Goal: Information Seeking & Learning: Learn about a topic

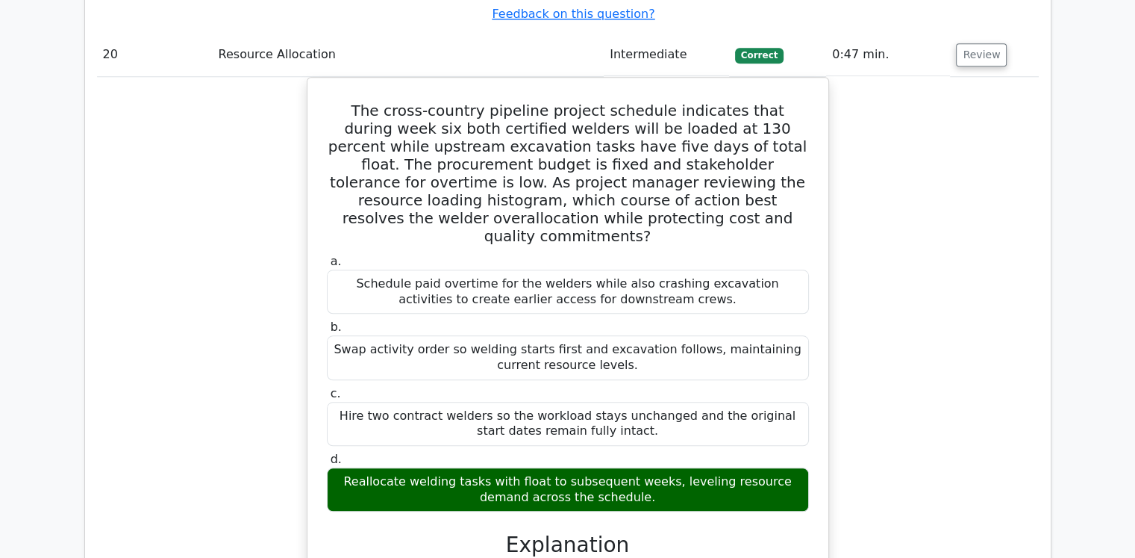
scroll to position [18608, 0]
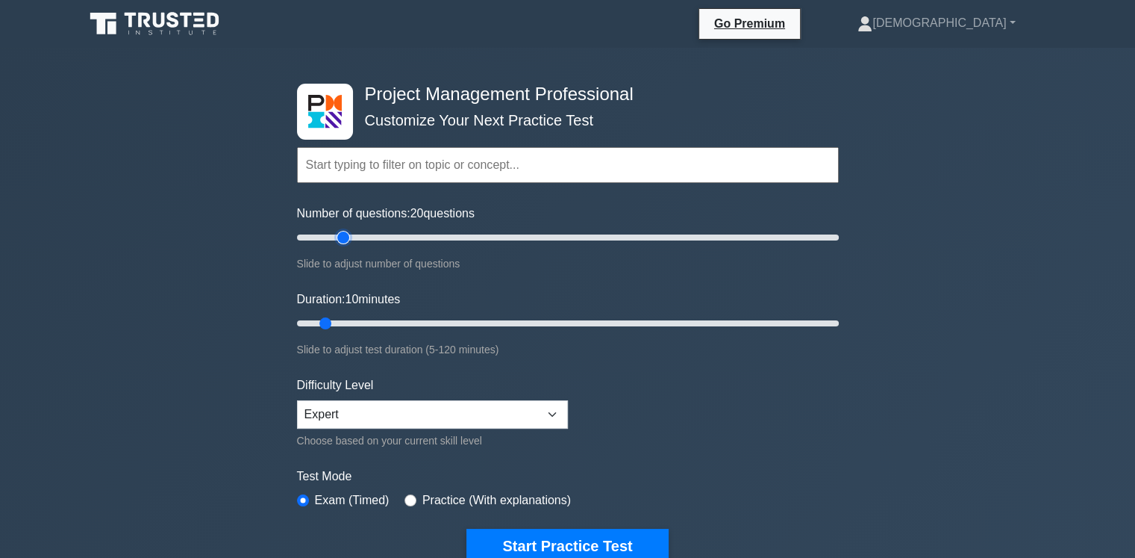
type input "20"
click at [346, 237] on input "Number of questions: 20 questions" at bounding box center [568, 237] width 542 height 18
type input "20"
click at [361, 319] on input "Duration: 20 minutes" at bounding box center [568, 323] width 542 height 18
click at [567, 540] on button "Start Practice Test" at bounding box center [568, 546] width 202 height 34
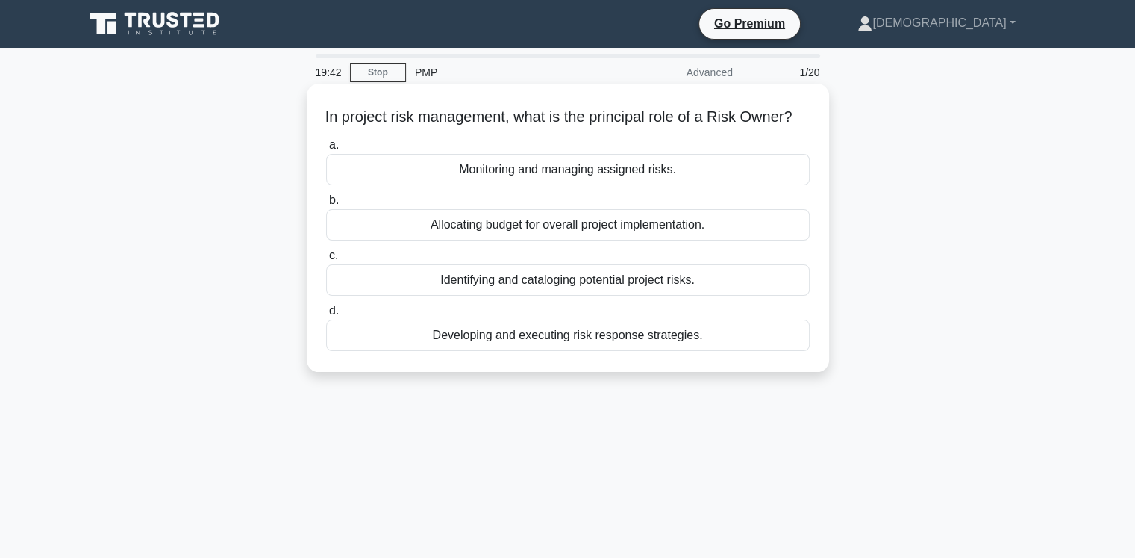
click at [611, 185] on div "Monitoring and managing assigned risks." at bounding box center [568, 169] width 484 height 31
click at [326, 150] on input "a. Monitoring and managing assigned risks." at bounding box center [326, 145] width 0 height 10
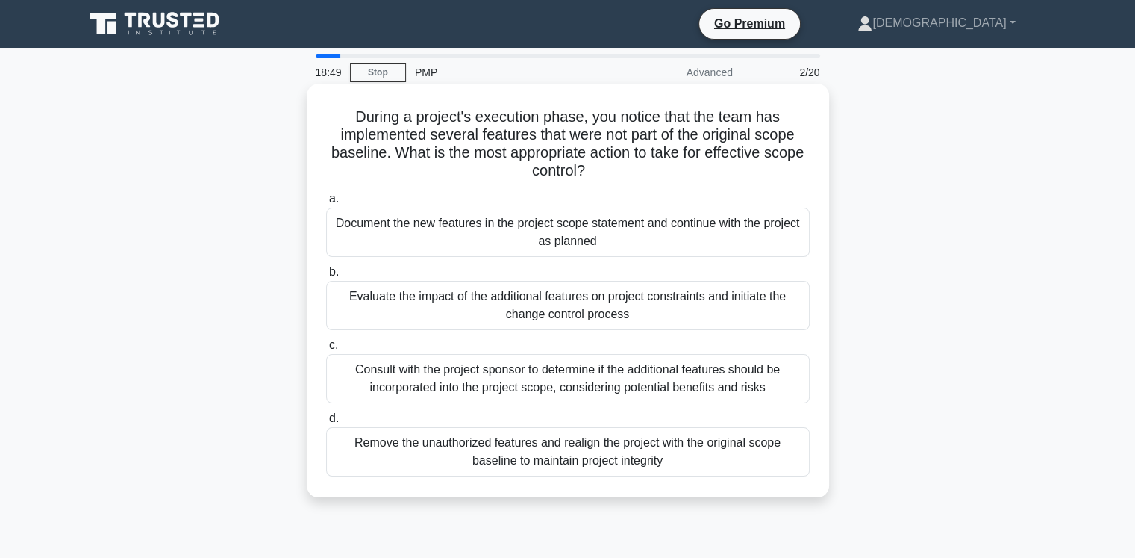
click at [539, 455] on div "Remove the unauthorized features and realign the project with the original scop…" at bounding box center [568, 451] width 484 height 49
click at [326, 423] on input "d. Remove the unauthorized features and realign the project with the original s…" at bounding box center [326, 419] width 0 height 10
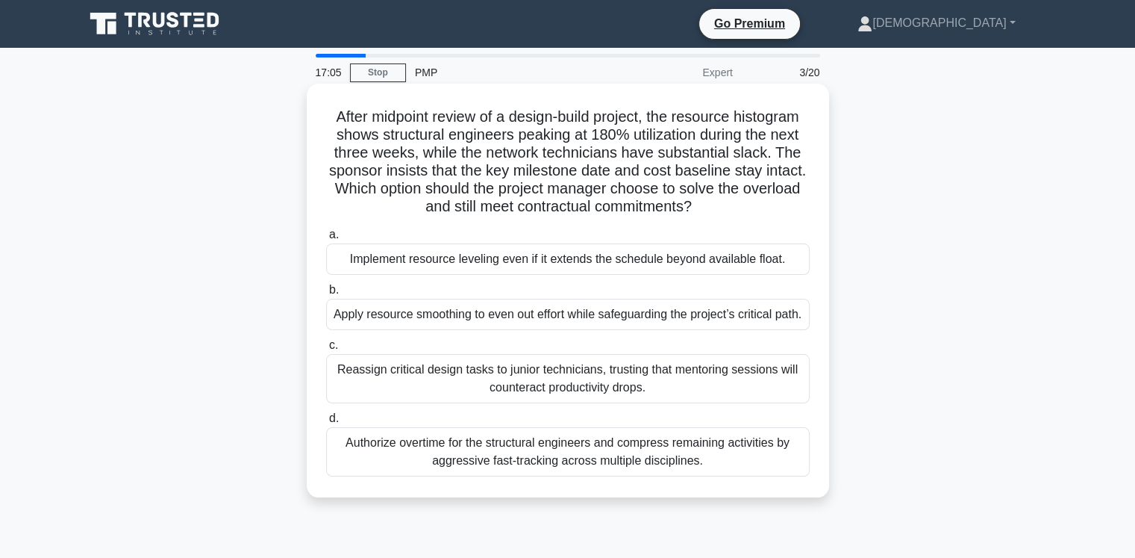
click at [636, 323] on div "Apply resource smoothing to even out effort while safeguarding the project’s cr…" at bounding box center [568, 314] width 484 height 31
click at [326, 295] on input "b. Apply resource smoothing to even out effort while safeguarding the project’s…" at bounding box center [326, 290] width 0 height 10
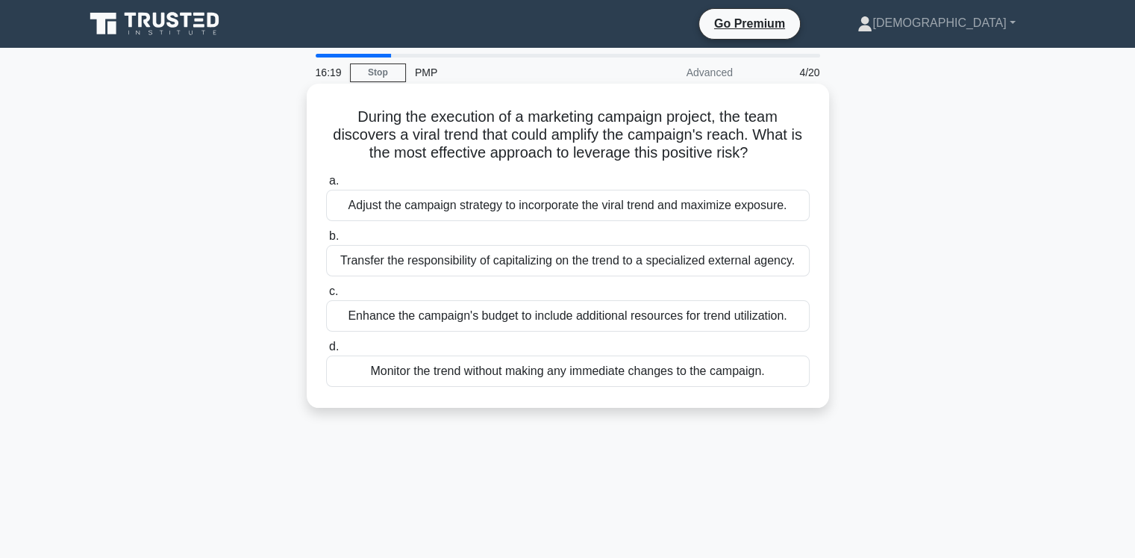
click at [570, 212] on div "Adjust the campaign strategy to incorporate the viral trend and maximize exposu…" at bounding box center [568, 205] width 484 height 31
click at [326, 186] on input "a. Adjust the campaign strategy to incorporate the viral trend and maximize exp…" at bounding box center [326, 181] width 0 height 10
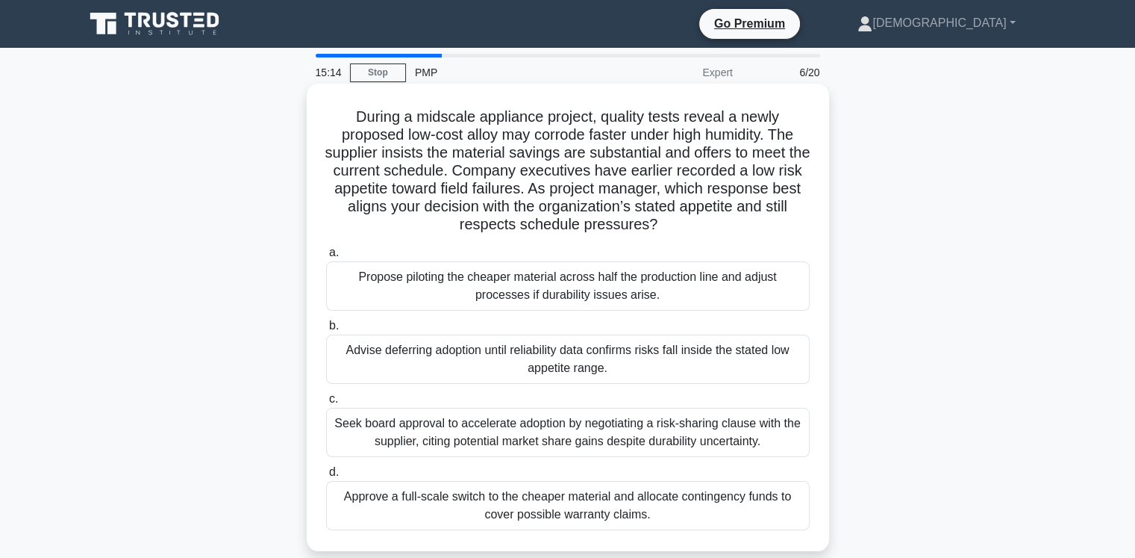
click at [399, 356] on div "Advise deferring adoption until reliability data confirms risks fall inside the…" at bounding box center [568, 358] width 484 height 49
click at [326, 331] on input "b. Advise deferring adoption until reliability data confirms risks fall inside …" at bounding box center [326, 326] width 0 height 10
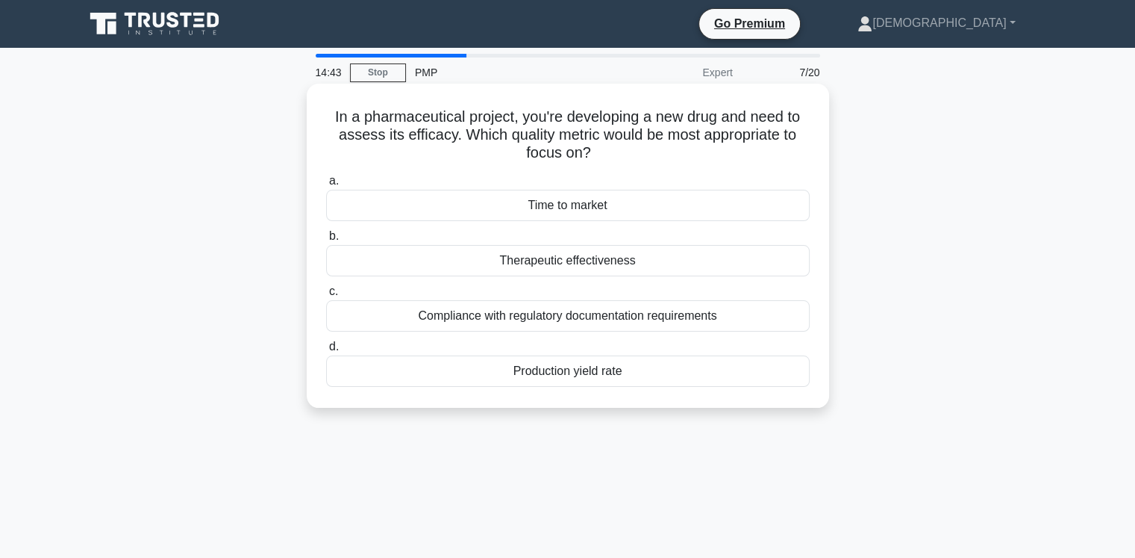
click at [483, 319] on div "Compliance with regulatory documentation requirements" at bounding box center [568, 315] width 484 height 31
click at [326, 296] on input "c. Compliance with regulatory documentation requirements" at bounding box center [326, 292] width 0 height 10
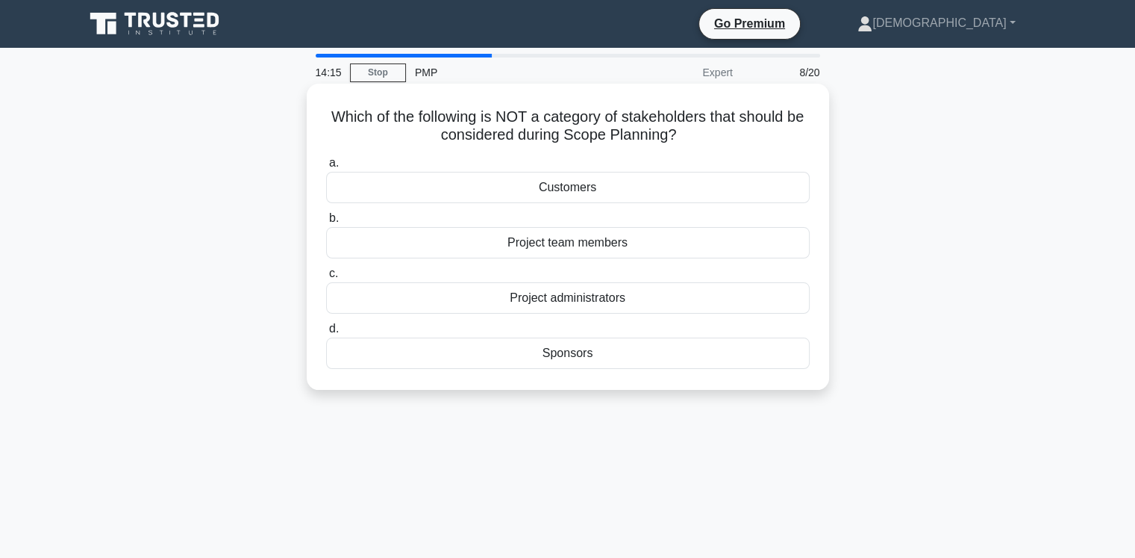
click at [617, 246] on div "Project team members" at bounding box center [568, 242] width 484 height 31
click at [326, 223] on input "b. Project team members" at bounding box center [326, 218] width 0 height 10
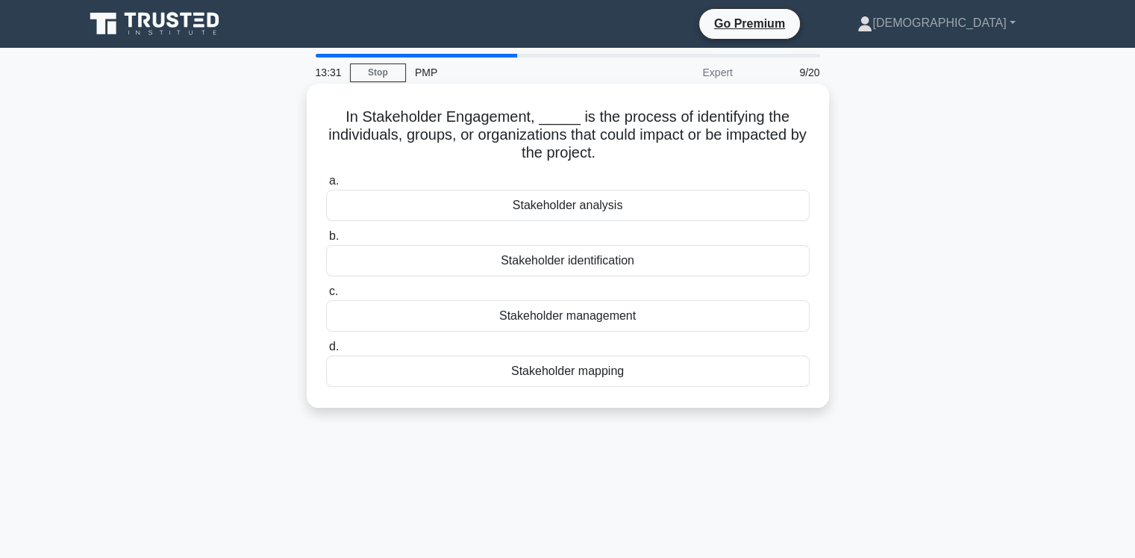
click at [619, 207] on div "Stakeholder analysis" at bounding box center [568, 205] width 484 height 31
click at [326, 186] on input "a. Stakeholder analysis" at bounding box center [326, 181] width 0 height 10
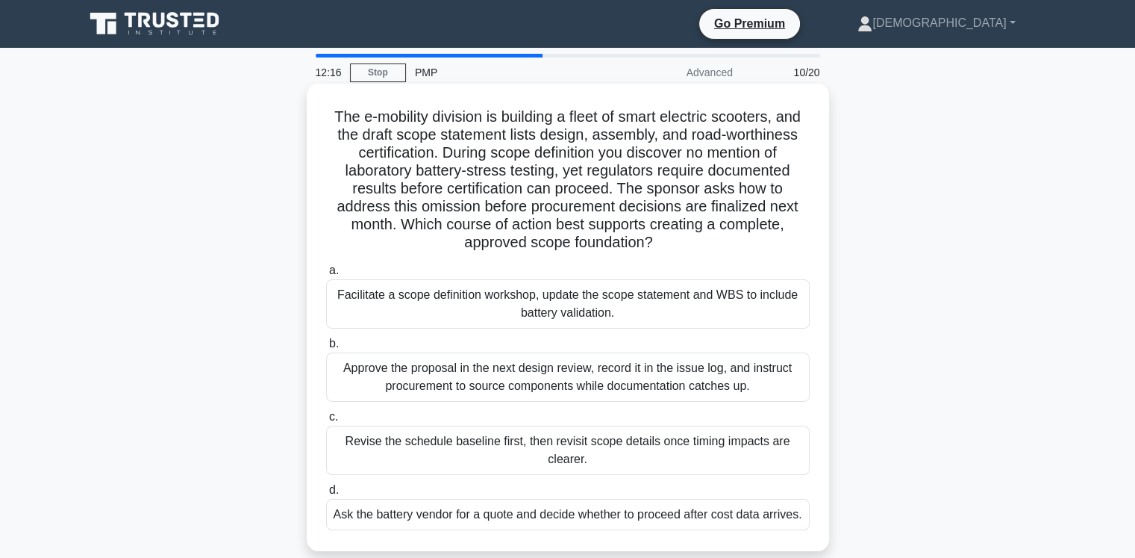
click at [496, 373] on div "Approve the proposal in the next design review, record it in the issue log, and…" at bounding box center [568, 376] width 484 height 49
click at [326, 349] on input "b. Approve the proposal in the next design review, record it in the issue log, …" at bounding box center [326, 344] width 0 height 10
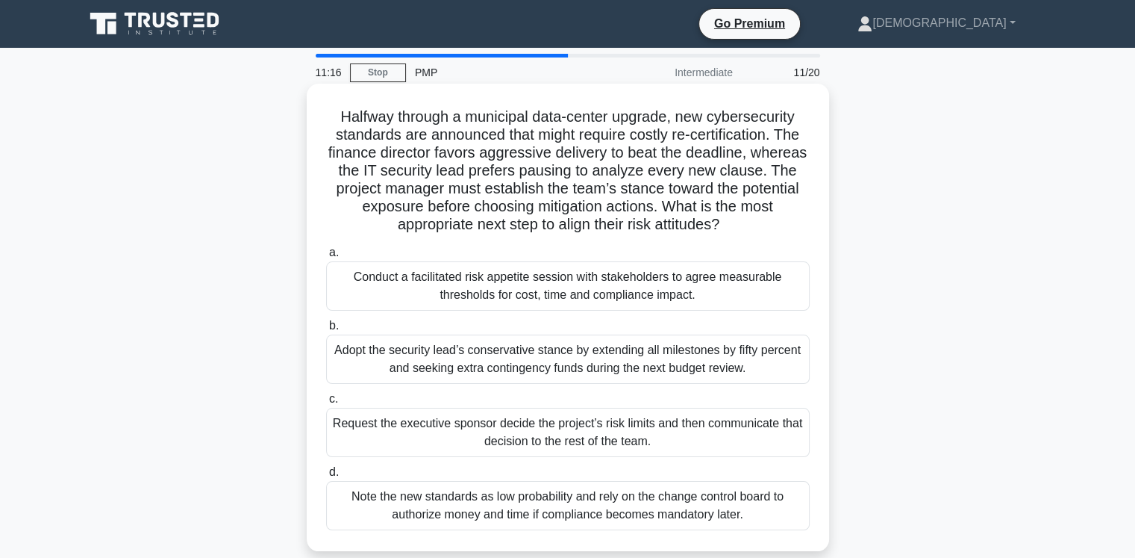
click at [514, 291] on div "Conduct a facilitated risk appetite session with stakeholders to agree measurab…" at bounding box center [568, 285] width 484 height 49
click at [326, 258] on input "a. Conduct a facilitated risk appetite session with stakeholders to agree measu…" at bounding box center [326, 253] width 0 height 10
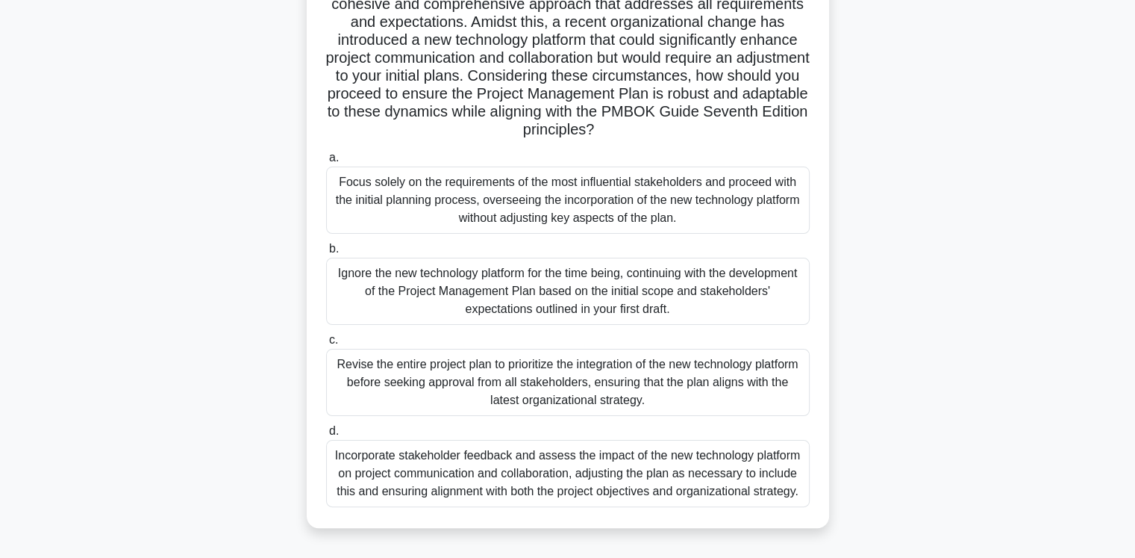
scroll to position [249, 0]
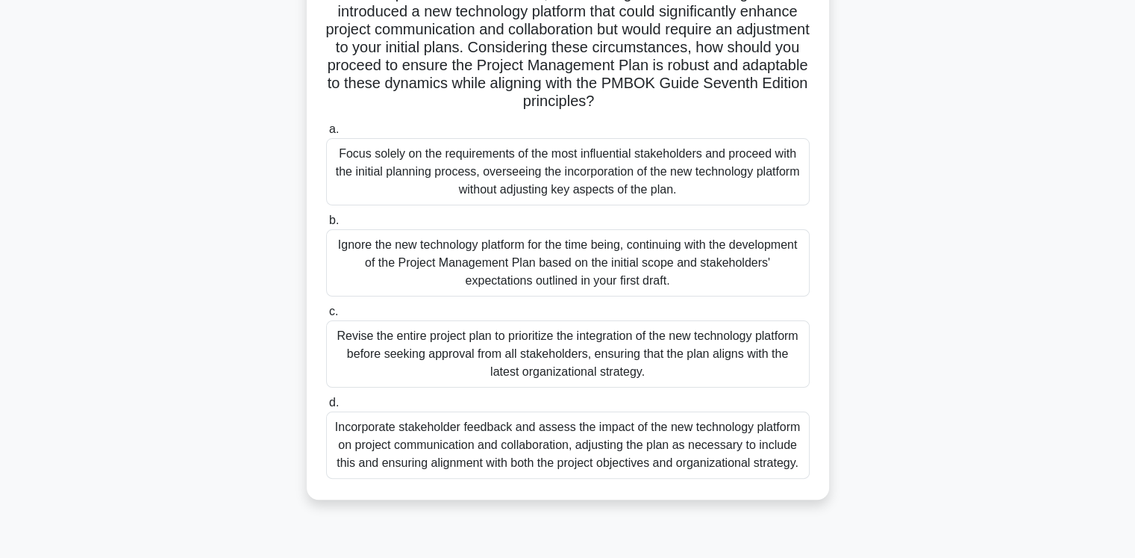
click at [654, 455] on div "Incorporate stakeholder feedback and assess the impact of the new technology pl…" at bounding box center [568, 444] width 484 height 67
click at [326, 408] on input "d. Incorporate stakeholder feedback and assess the impact of the new technology…" at bounding box center [326, 403] width 0 height 10
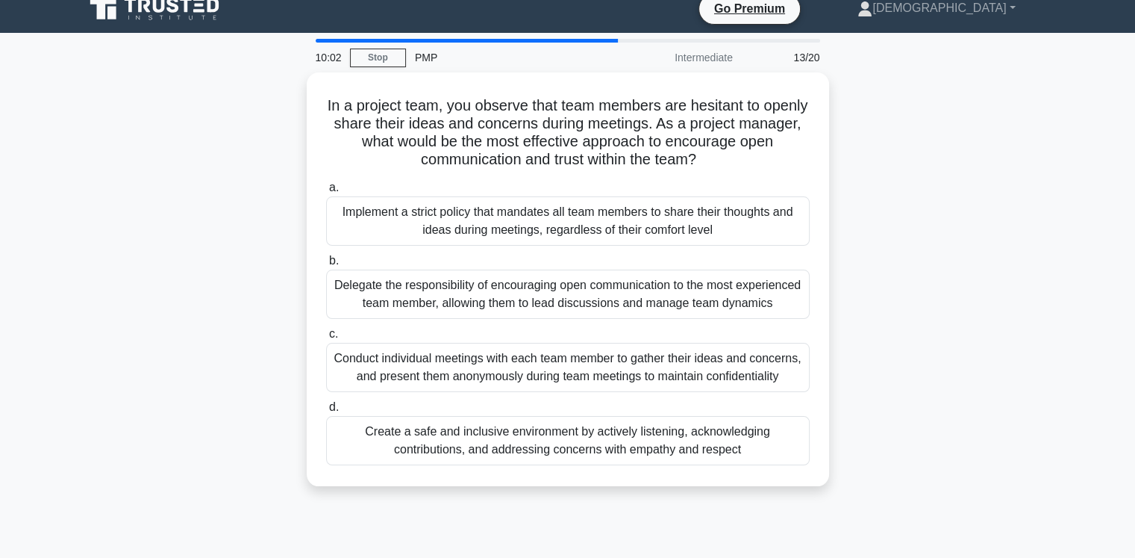
scroll to position [0, 0]
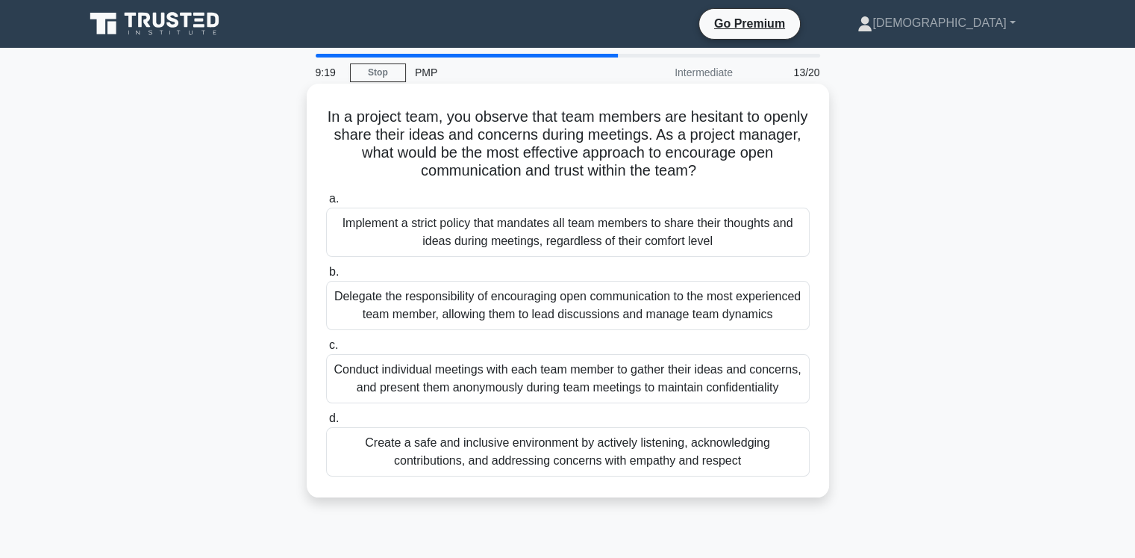
click at [597, 473] on div "Create a safe and inclusive environment by actively listening, acknowledging co…" at bounding box center [568, 451] width 484 height 49
click at [326, 423] on input "d. Create a safe and inclusive environment by actively listening, acknowledging…" at bounding box center [326, 419] width 0 height 10
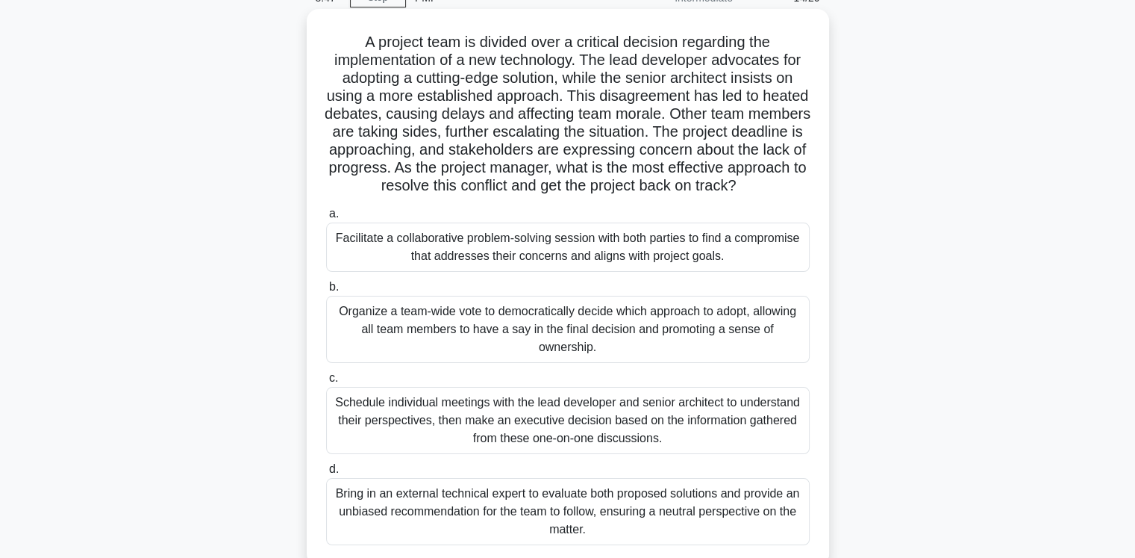
scroll to position [149, 0]
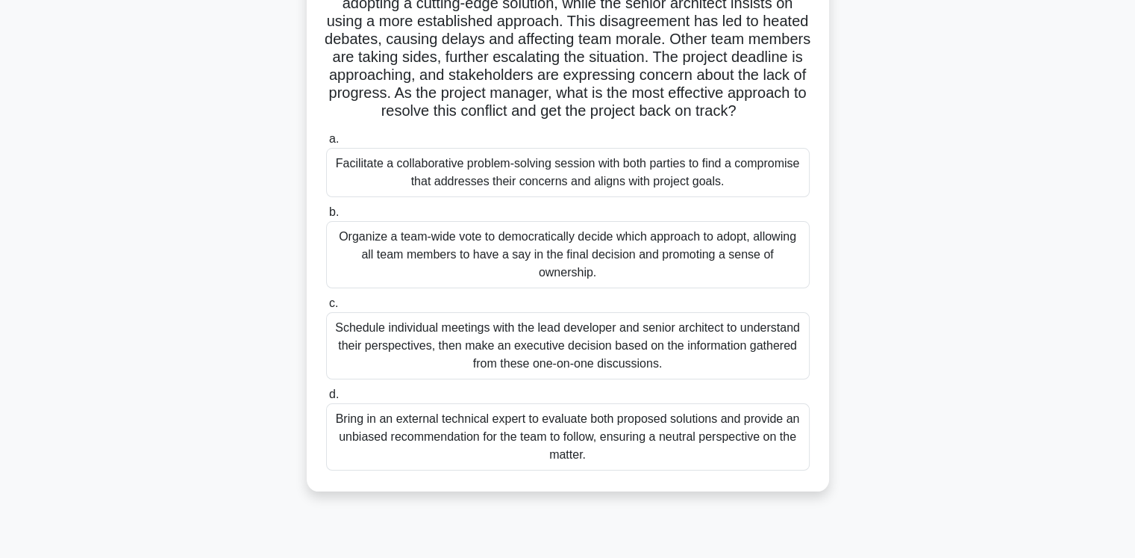
click at [552, 192] on div "Facilitate a collaborative problem-solving session with both parties to find a …" at bounding box center [568, 172] width 484 height 49
click at [326, 144] on input "a. Facilitate a collaborative problem-solving session with both parties to find…" at bounding box center [326, 139] width 0 height 10
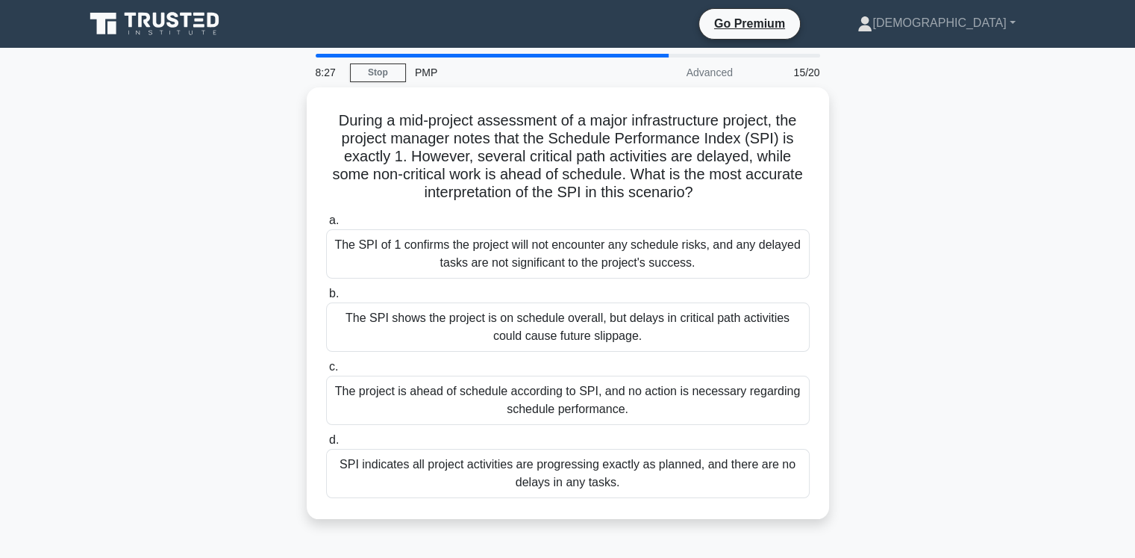
scroll to position [0, 0]
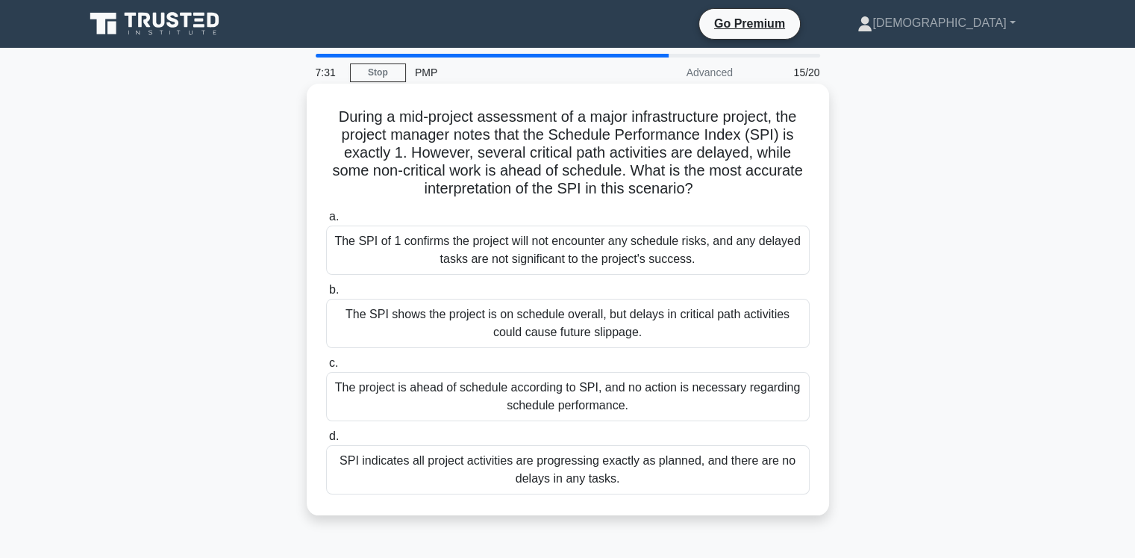
click at [639, 329] on div "The SPI shows the project is on schedule overall, but delays in critical path a…" at bounding box center [568, 323] width 484 height 49
click at [326, 295] on input "b. The SPI shows the project is on schedule overall, but delays in critical pat…" at bounding box center [326, 290] width 0 height 10
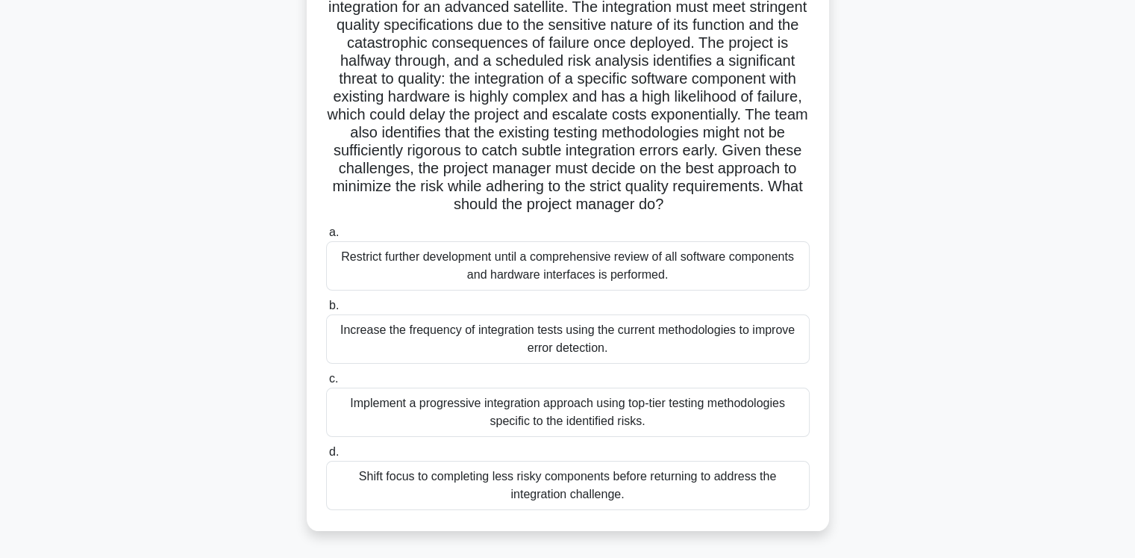
scroll to position [149, 0]
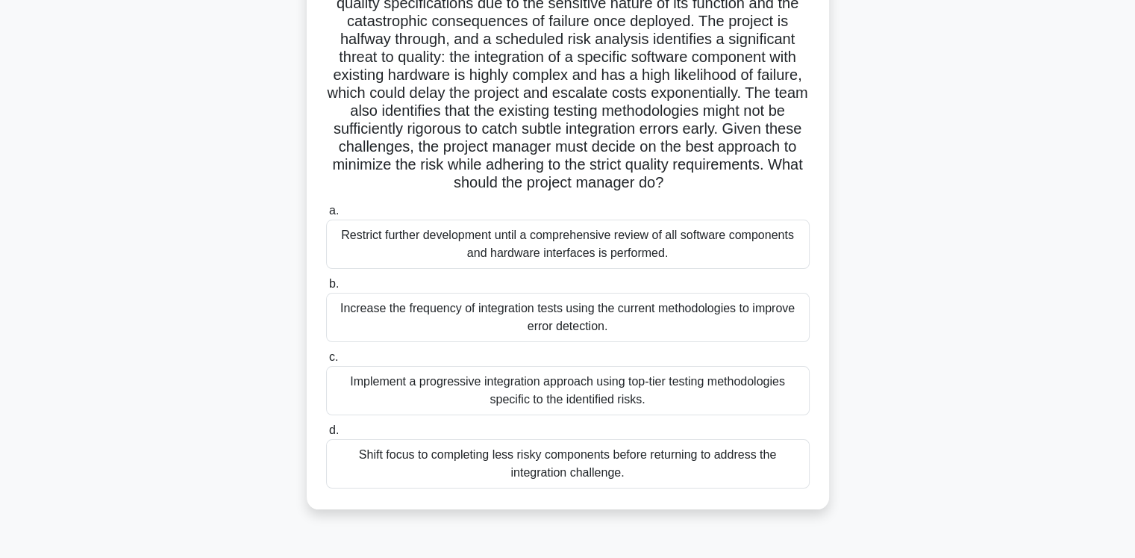
click at [573, 415] on div "Implement a progressive integration approach using top-tier testing methodologi…" at bounding box center [568, 390] width 484 height 49
click at [326, 362] on input "c. Implement a progressive integration approach using top-tier testing methodol…" at bounding box center [326, 357] width 0 height 10
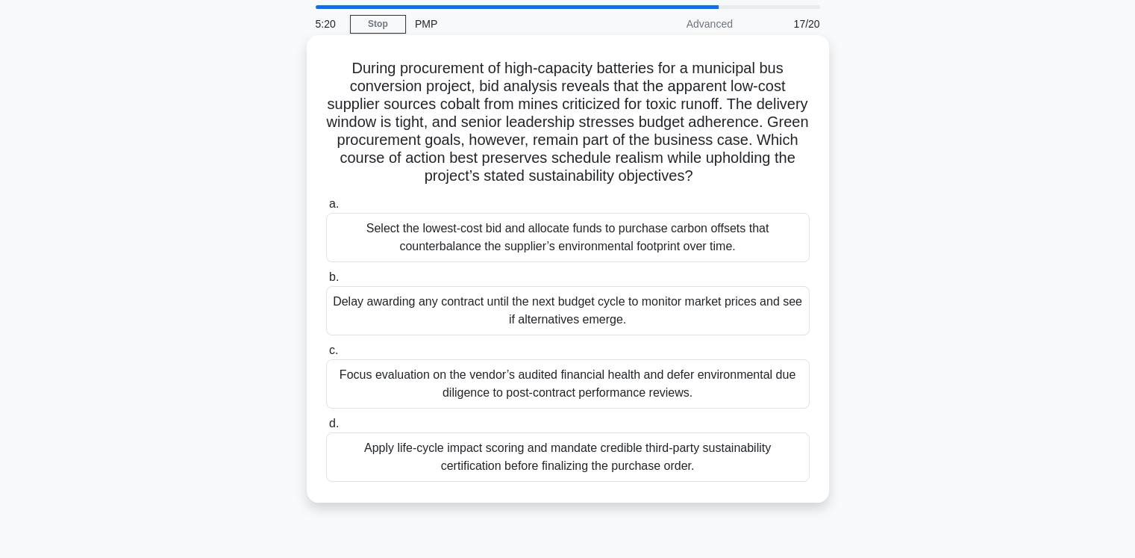
scroll to position [75, 0]
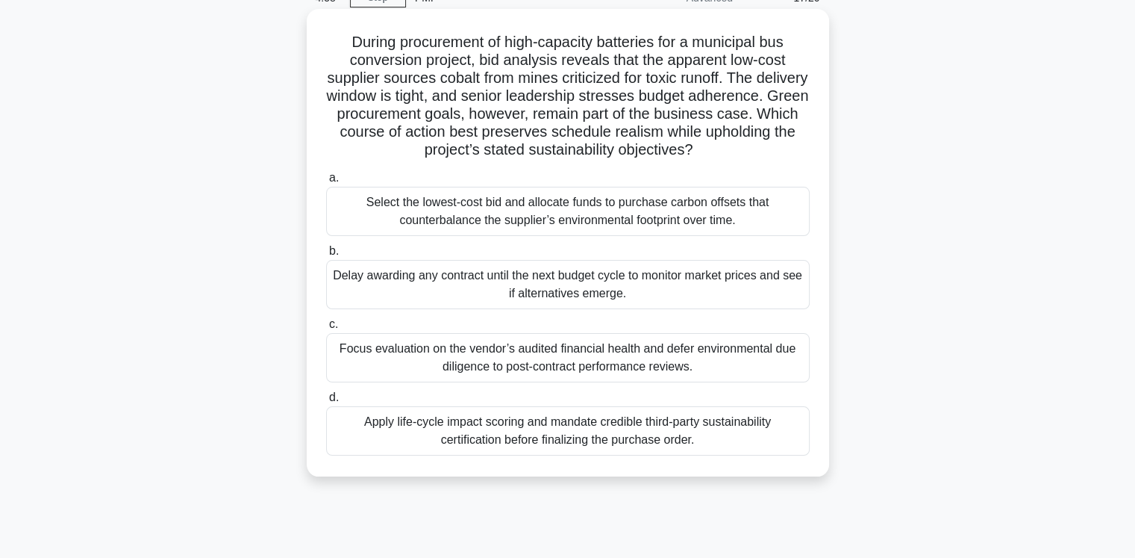
click at [635, 443] on div "Apply life-cycle impact scoring and mandate credible third-party sustainability…" at bounding box center [568, 430] width 484 height 49
click at [326, 402] on input "d. Apply life-cycle impact scoring and mandate credible third-party sustainabil…" at bounding box center [326, 398] width 0 height 10
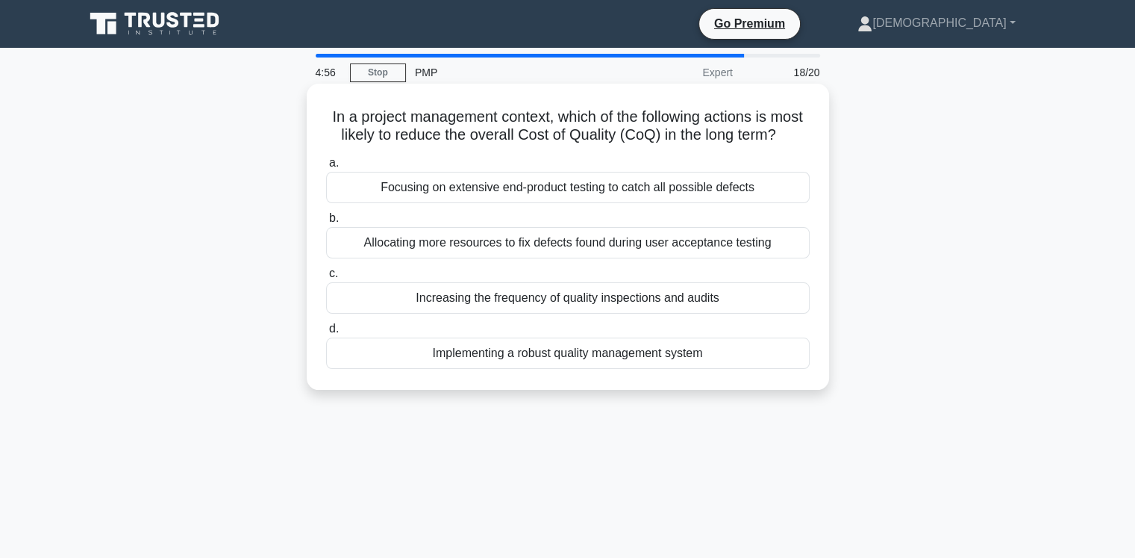
scroll to position [0, 0]
click at [690, 369] on div "Implementing a robust quality management system" at bounding box center [568, 352] width 484 height 31
click at [326, 334] on input "d. Implementing a robust quality management system" at bounding box center [326, 329] width 0 height 10
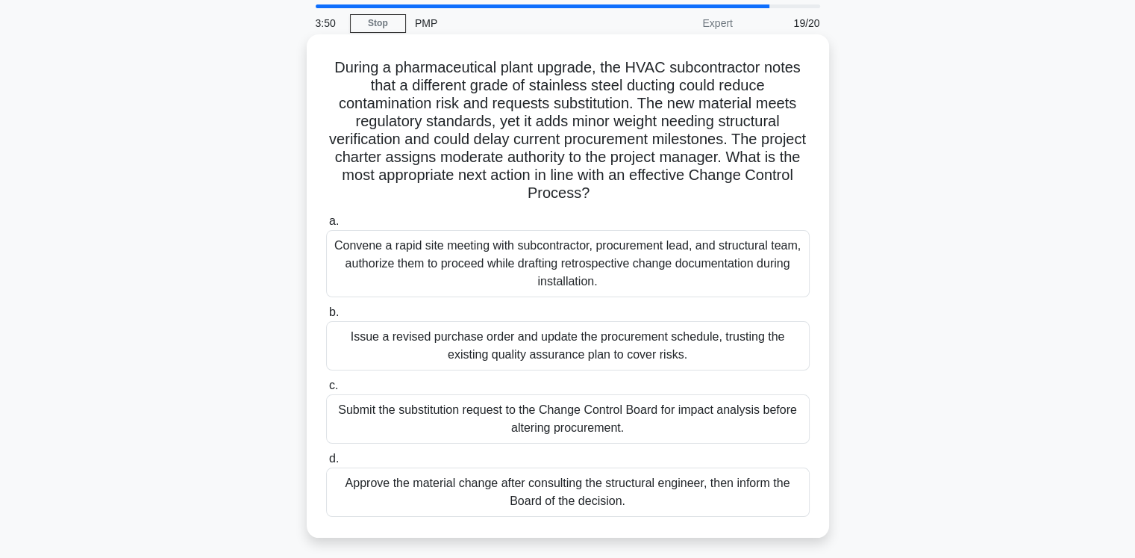
scroll to position [75, 0]
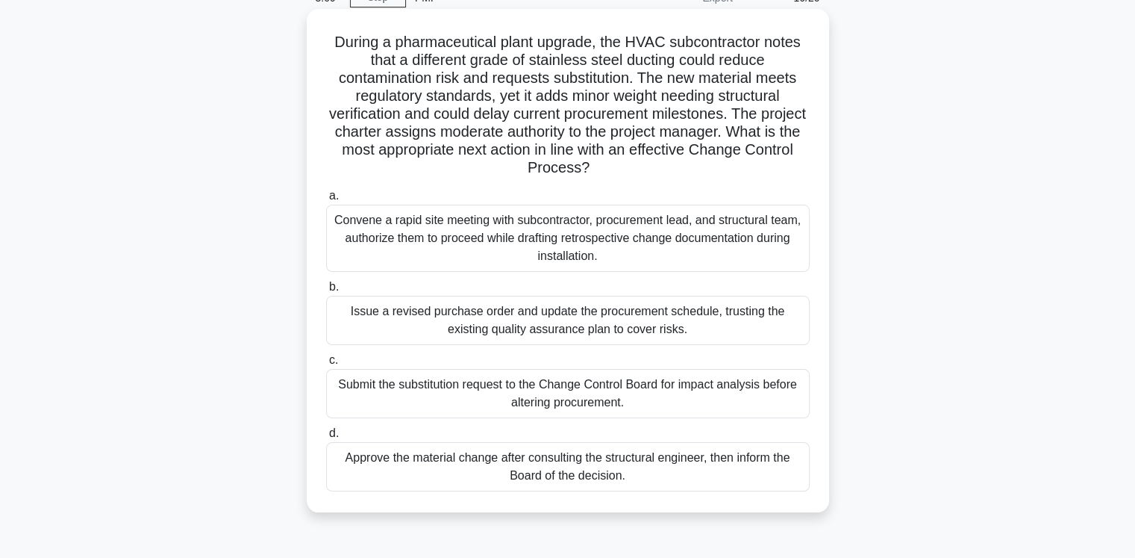
click at [560, 400] on div "Submit the substitution request to the Change Control Board for impact analysis…" at bounding box center [568, 393] width 484 height 49
click at [326, 365] on input "c. Submit the substitution request to the Change Control Board for impact analy…" at bounding box center [326, 360] width 0 height 10
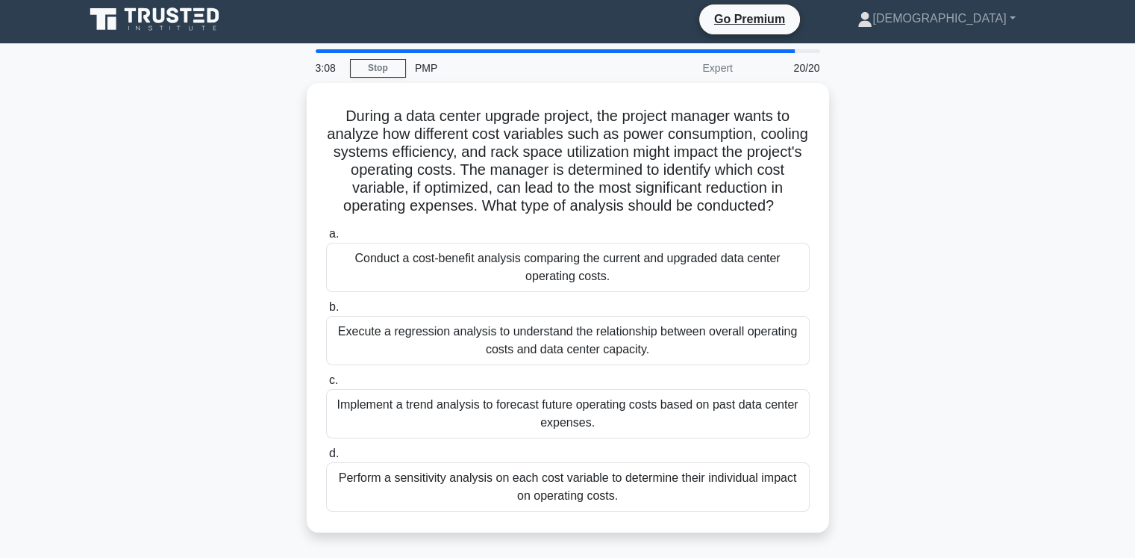
scroll to position [0, 0]
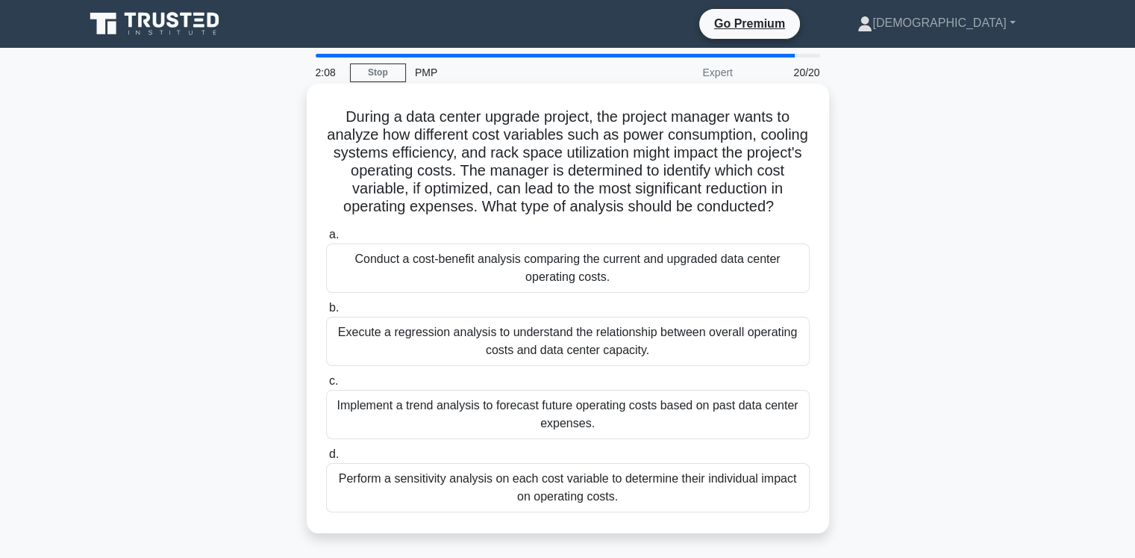
click at [523, 479] on div "Perform a sensitivity analysis on each cost variable to determine their individ…" at bounding box center [568, 487] width 484 height 49
click at [326, 459] on input "d. Perform a sensitivity analysis on each cost variable to determine their indi…" at bounding box center [326, 454] width 0 height 10
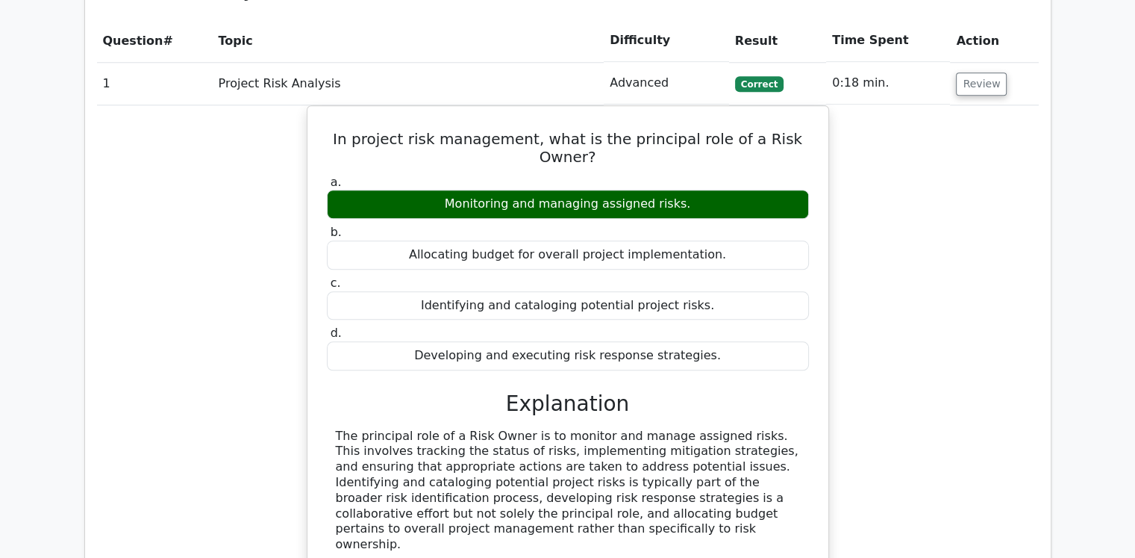
scroll to position [1941, 0]
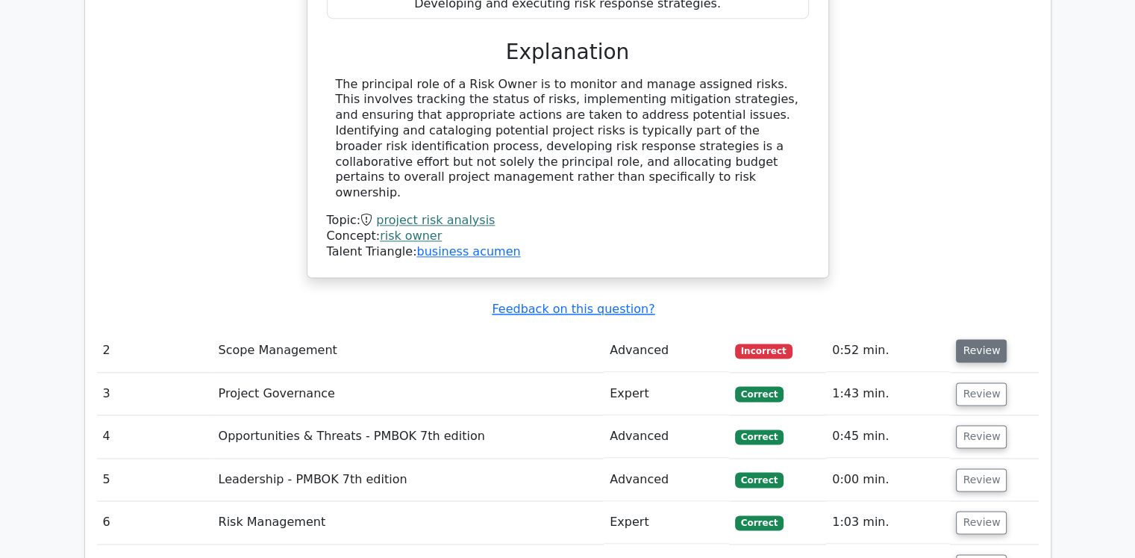
click at [969, 339] on button "Review" at bounding box center [981, 350] width 51 height 23
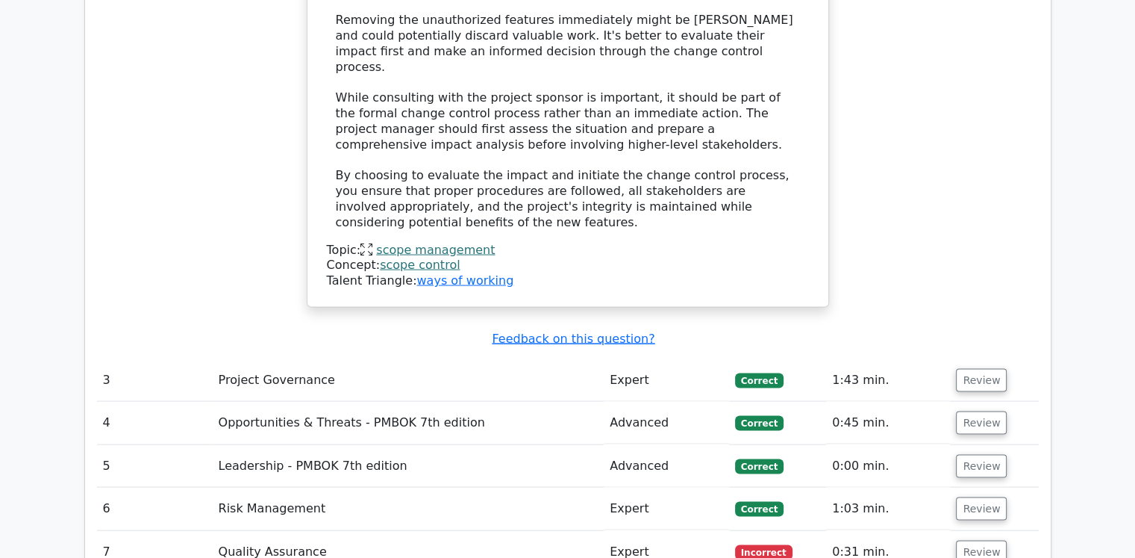
scroll to position [2986, 0]
click at [967, 368] on button "Review" at bounding box center [981, 379] width 51 height 23
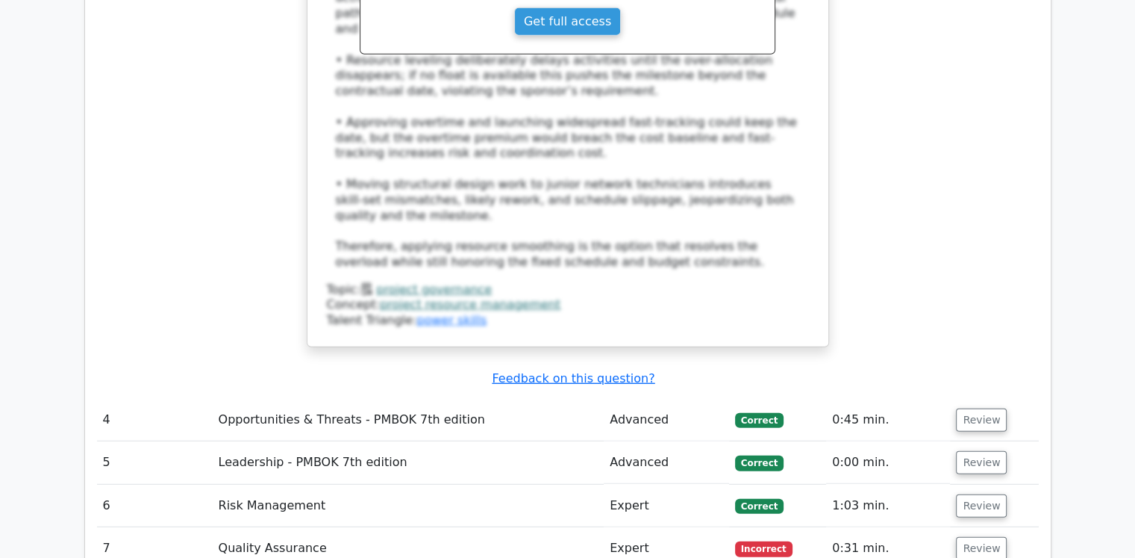
scroll to position [4106, 0]
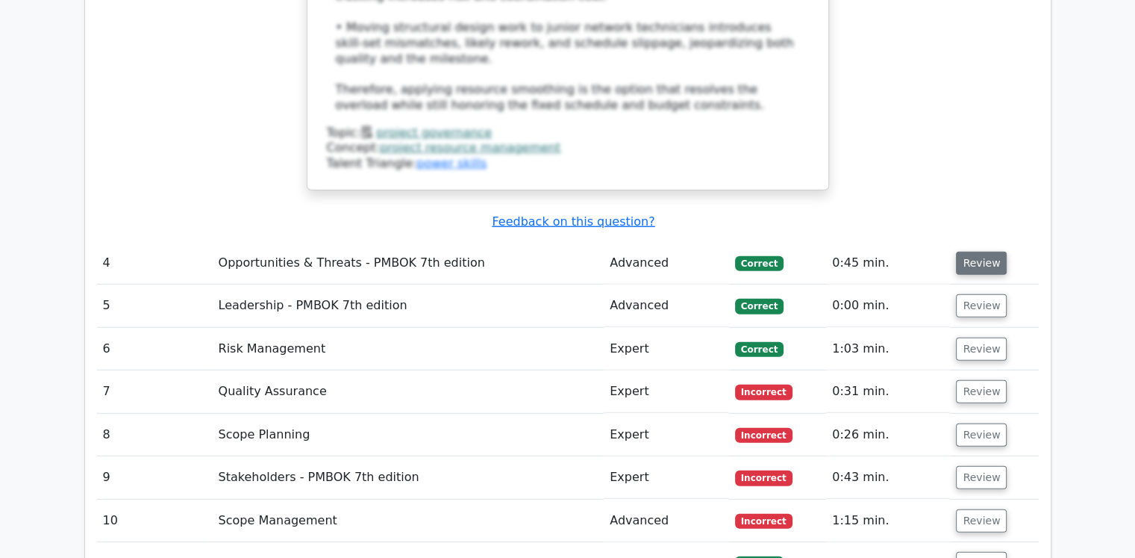
click at [981, 252] on button "Review" at bounding box center [981, 263] width 51 height 23
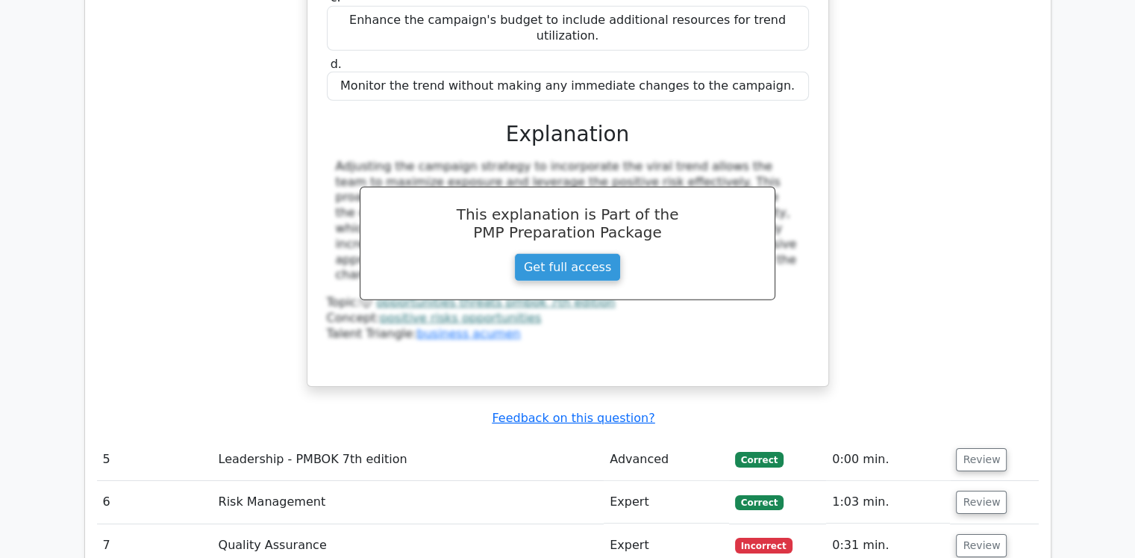
scroll to position [4703, 0]
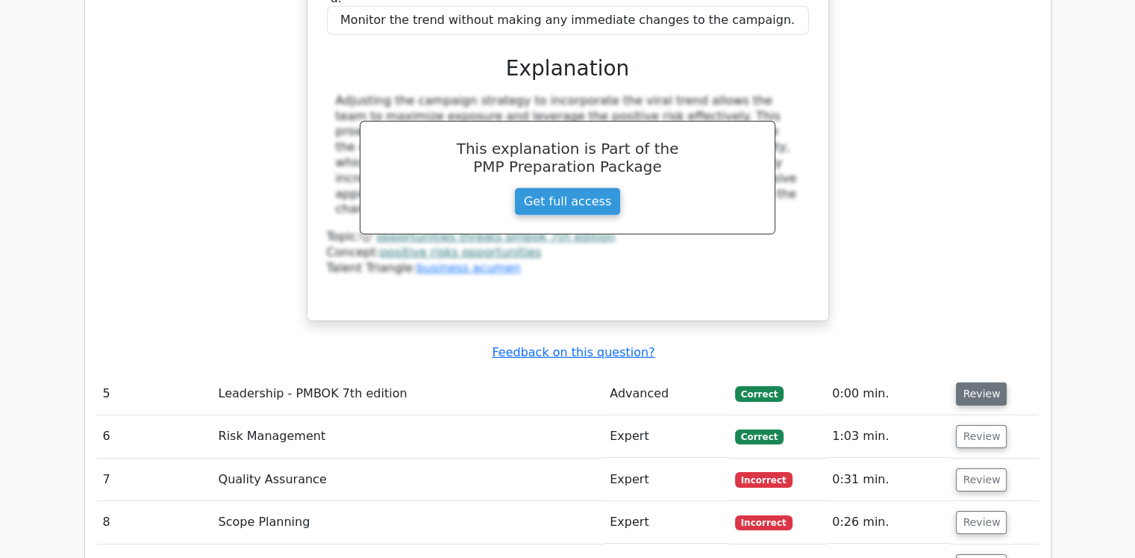
click at [983, 382] on button "Review" at bounding box center [981, 393] width 51 height 23
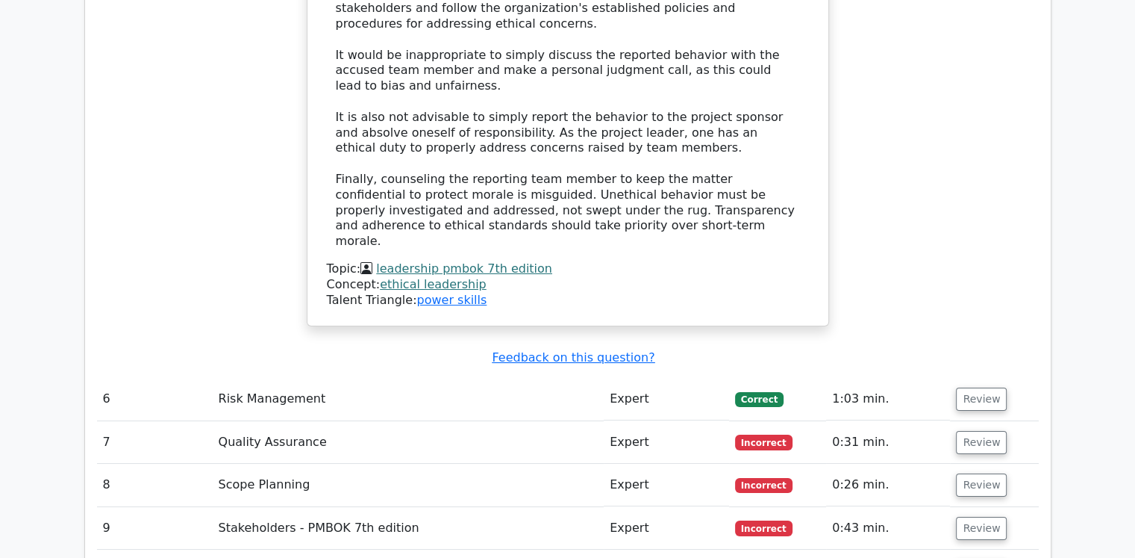
scroll to position [5599, 0]
click at [972, 387] on button "Review" at bounding box center [981, 398] width 51 height 23
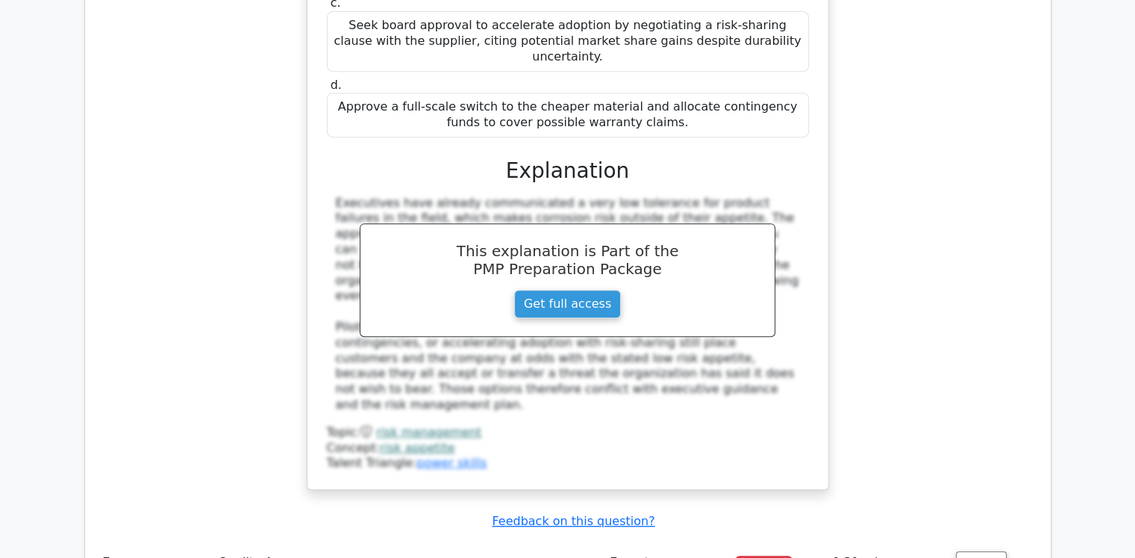
scroll to position [6345, 0]
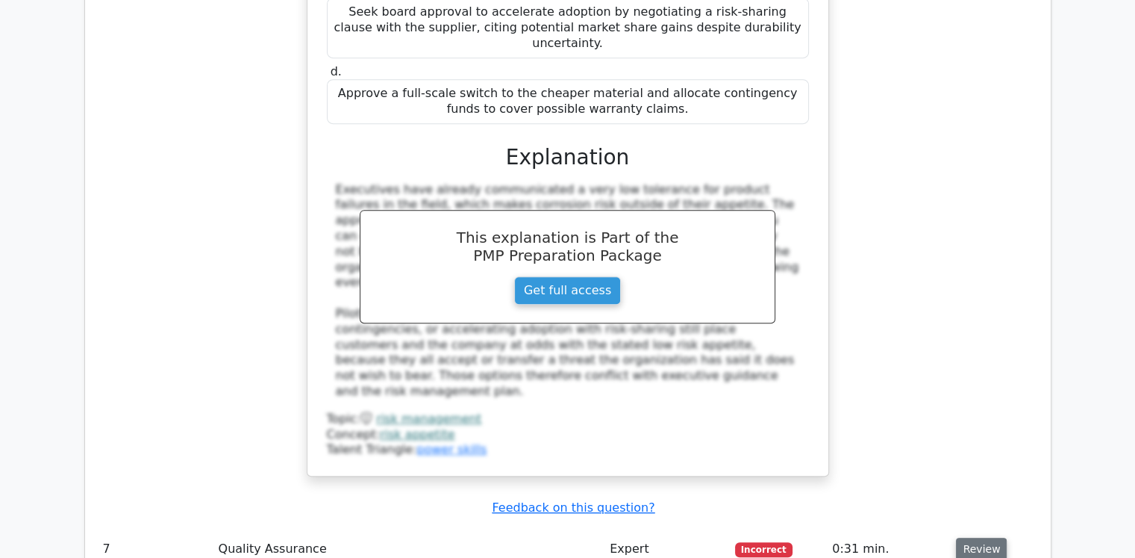
click at [973, 537] on button "Review" at bounding box center [981, 548] width 51 height 23
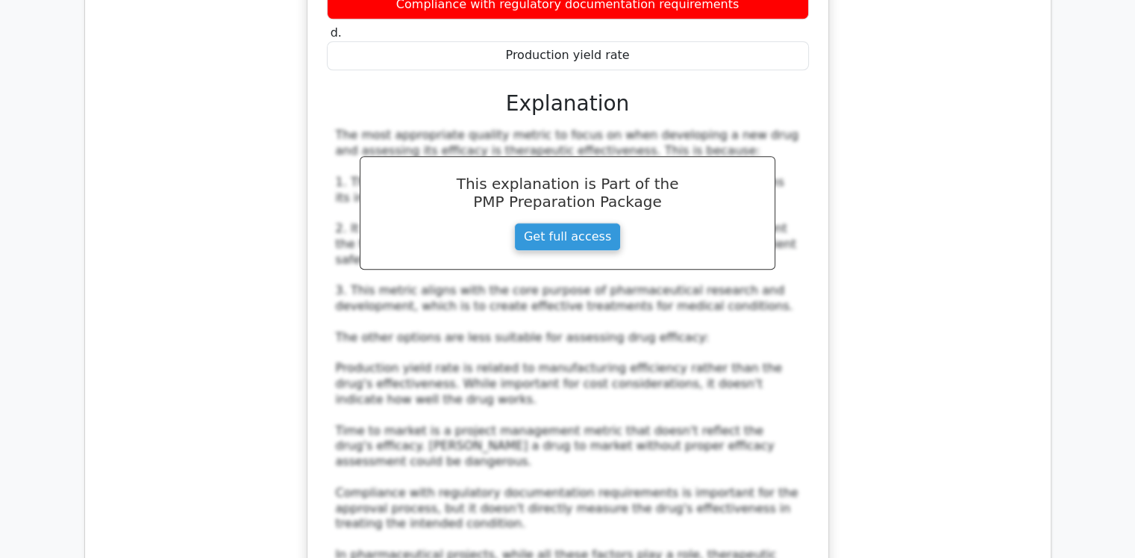
scroll to position [7315, 0]
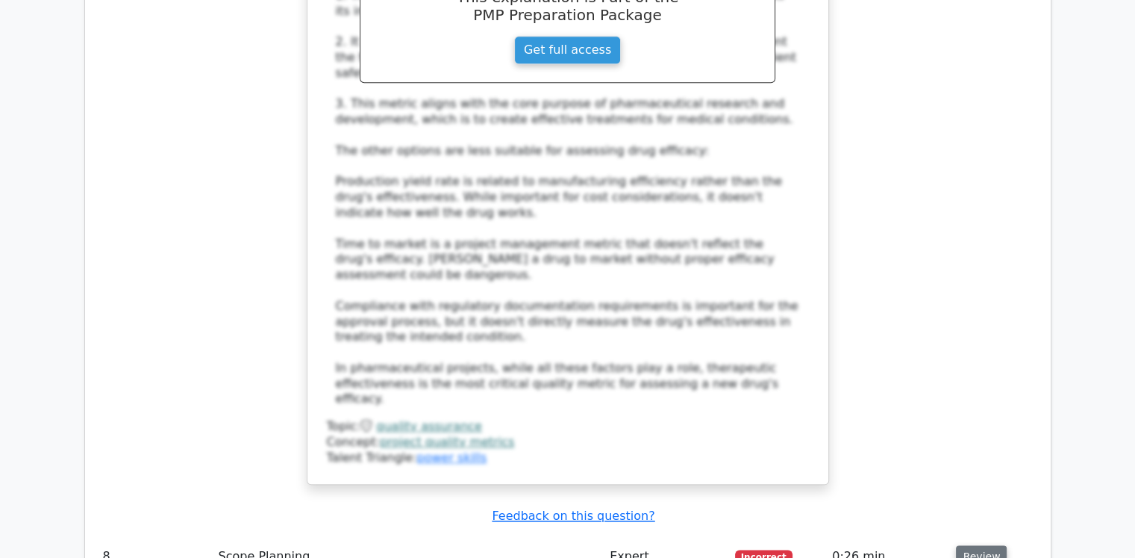
click at [985, 545] on button "Review" at bounding box center [981, 556] width 51 height 23
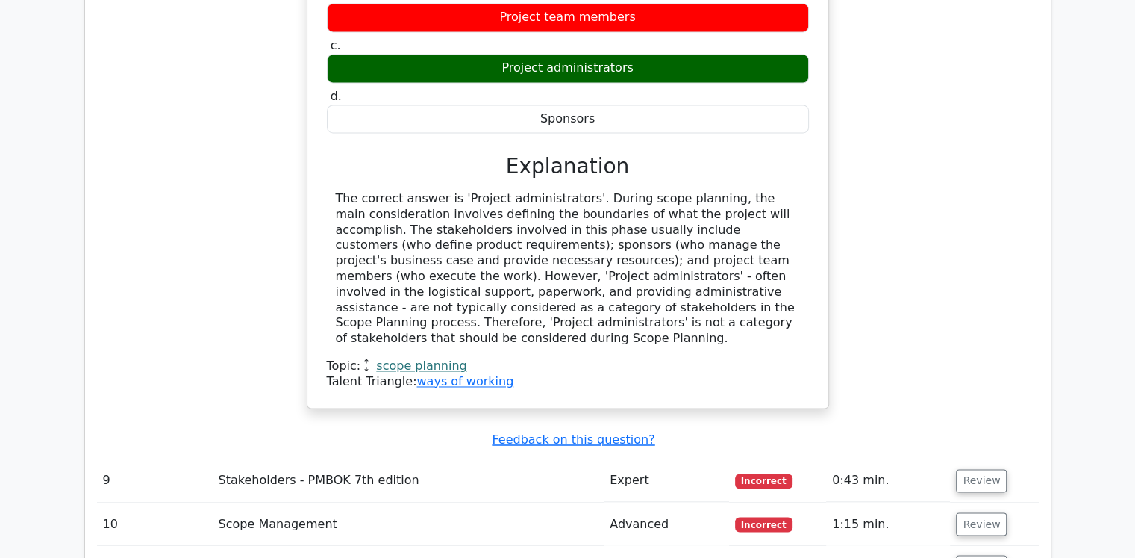
scroll to position [7913, 0]
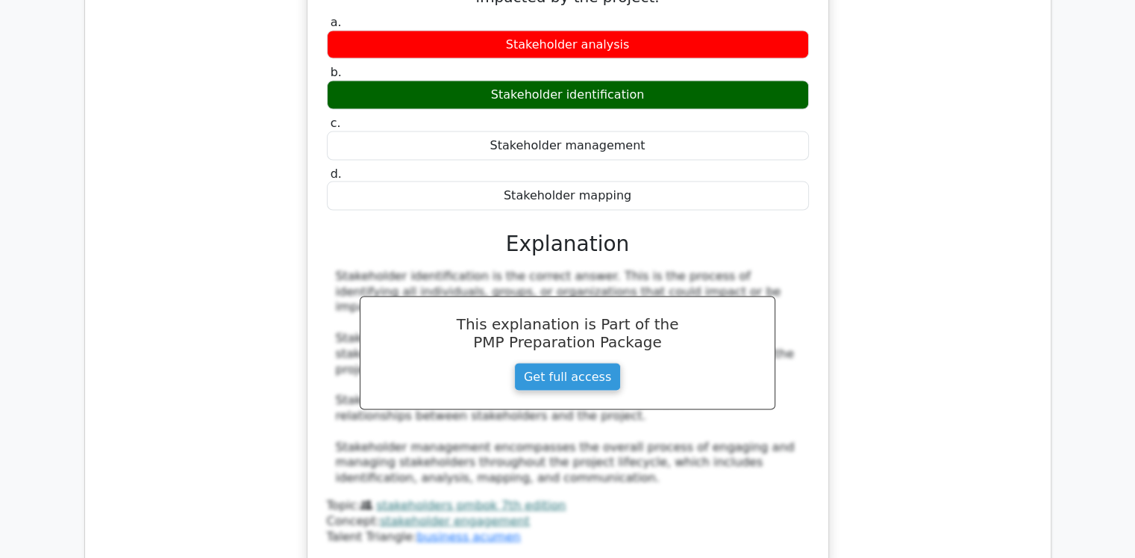
scroll to position [8585, 0]
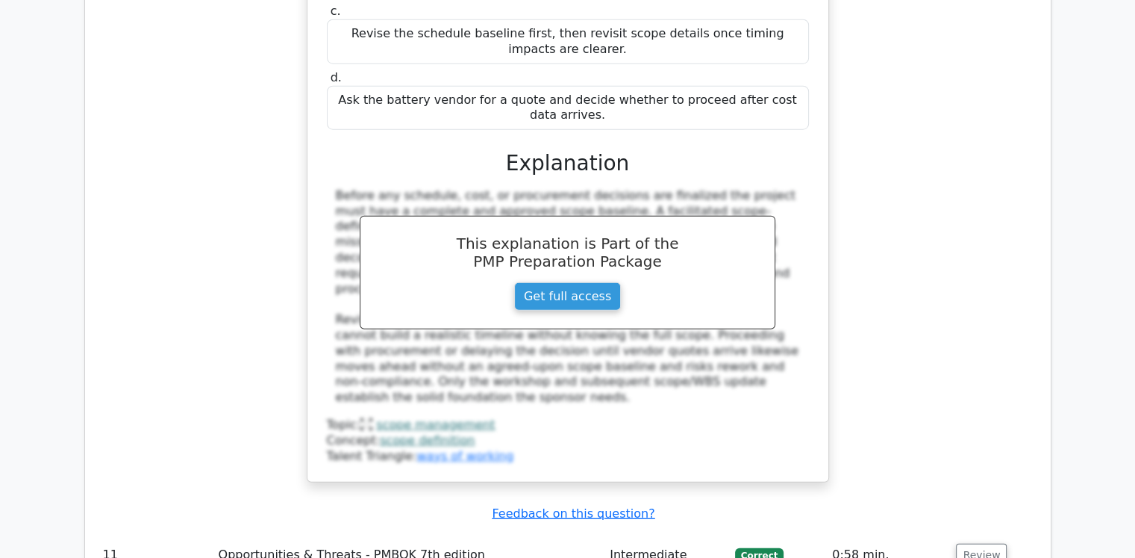
scroll to position [9555, 0]
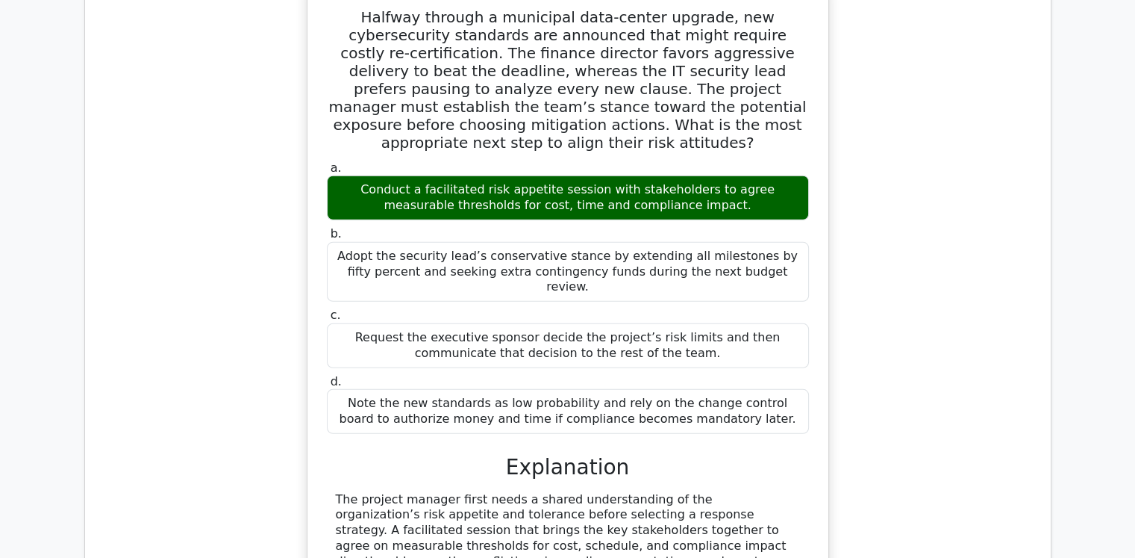
scroll to position [10227, 0]
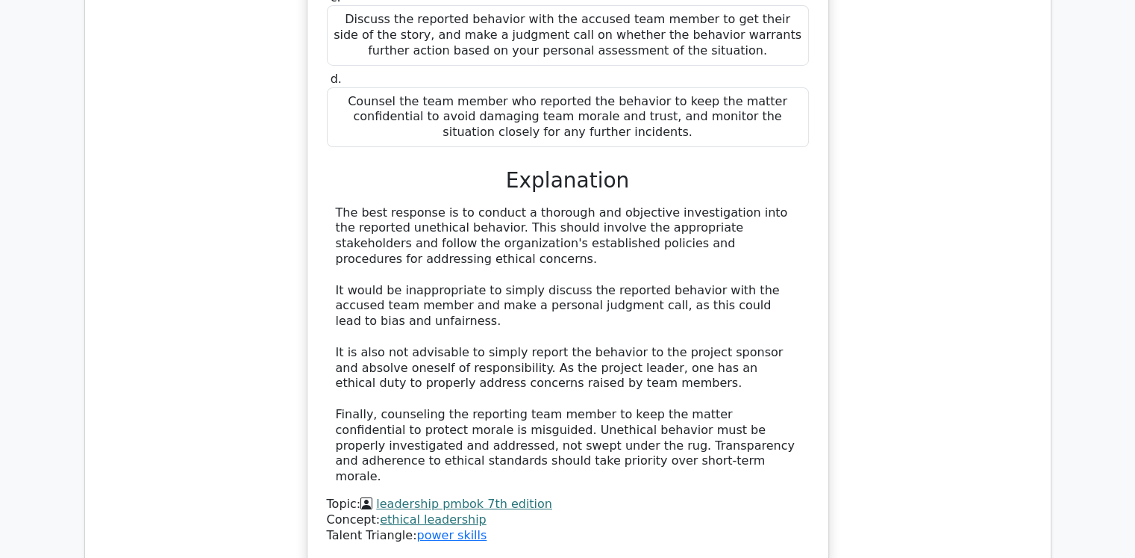
scroll to position [5166, 0]
